Goal: Information Seeking & Learning: Find specific fact

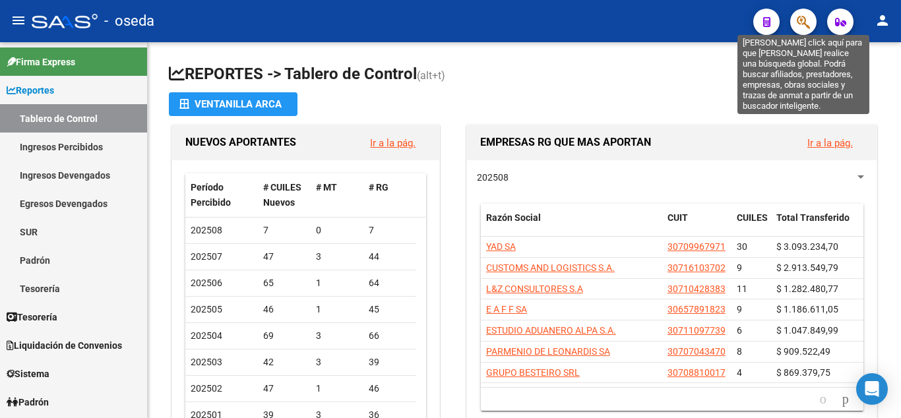
click at [806, 26] on icon "button" at bounding box center [803, 22] width 13 height 15
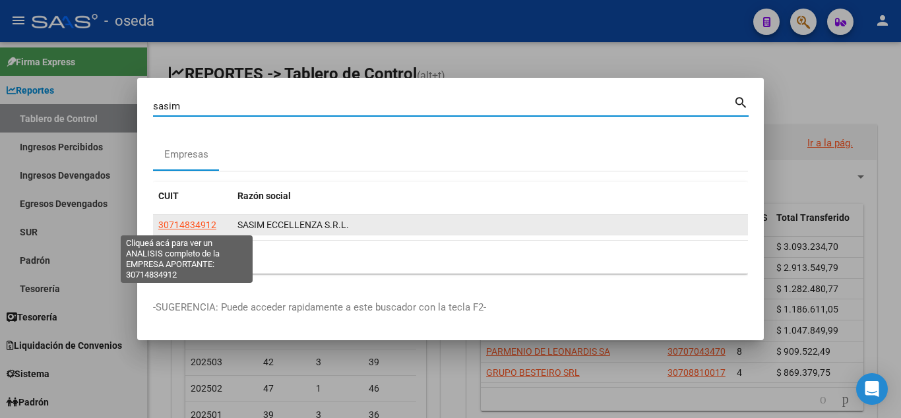
click at [182, 228] on span "30714834912" at bounding box center [187, 225] width 58 height 11
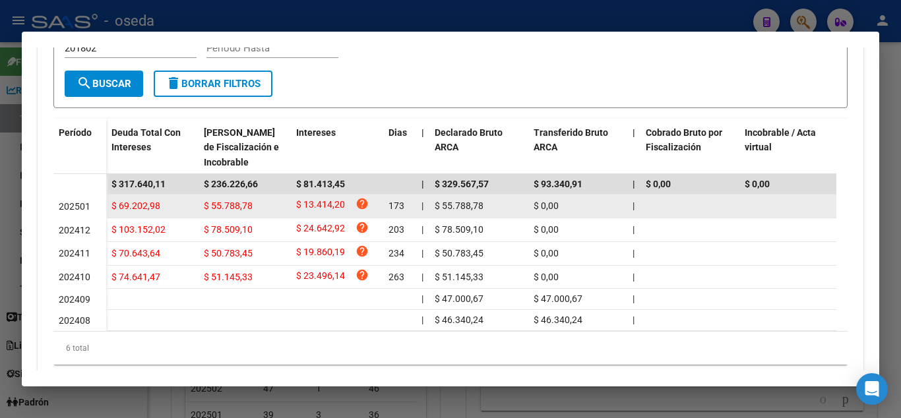
scroll to position [356, 0]
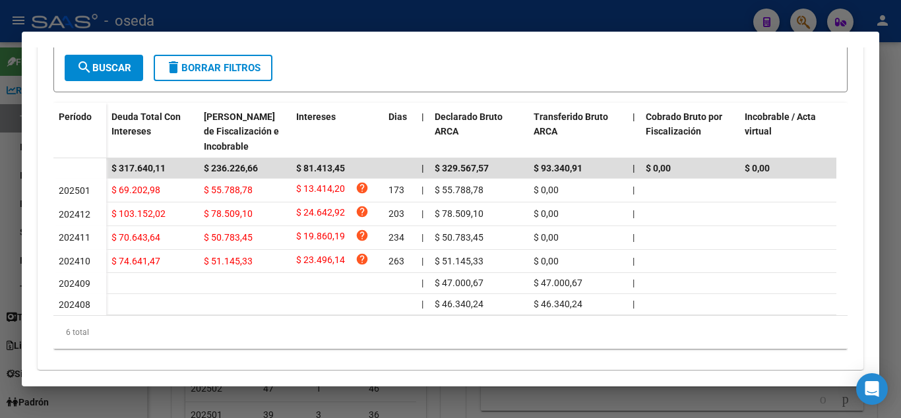
drag, startPoint x: 502, startPoint y: 17, endPoint x: 732, endPoint y: 25, distance: 229.6
click at [503, 16] on div at bounding box center [450, 209] width 901 height 418
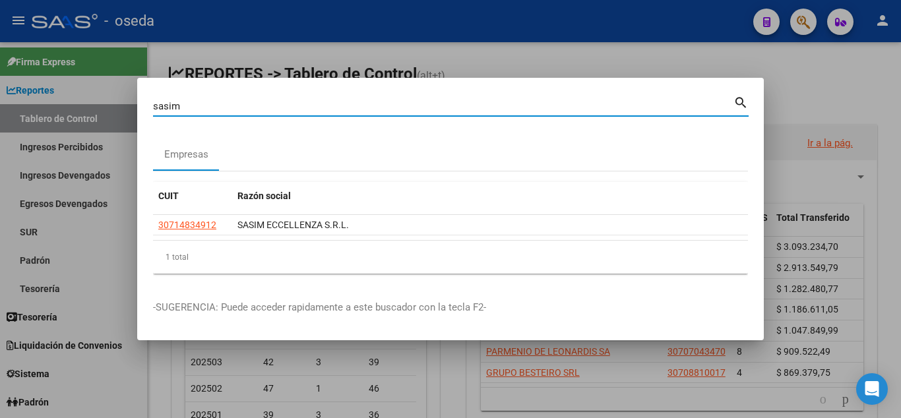
click at [231, 102] on input "sasim" at bounding box center [443, 106] width 580 height 12
type input "s"
type input "[PERSON_NAME]"
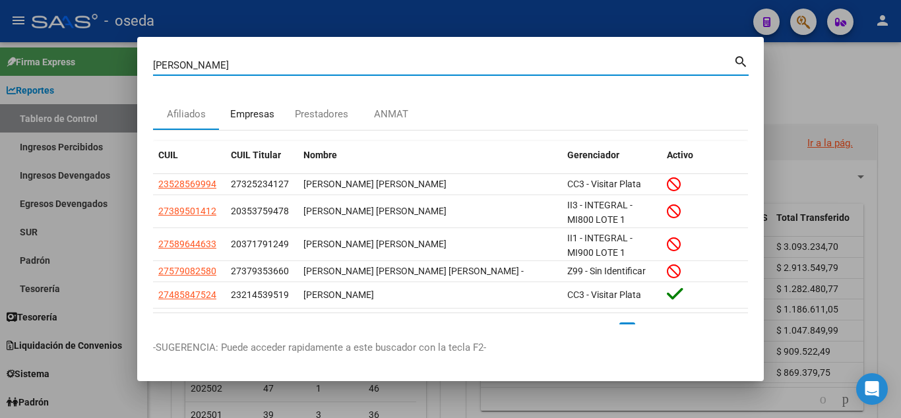
click at [255, 111] on div "Empresas" at bounding box center [252, 114] width 44 height 15
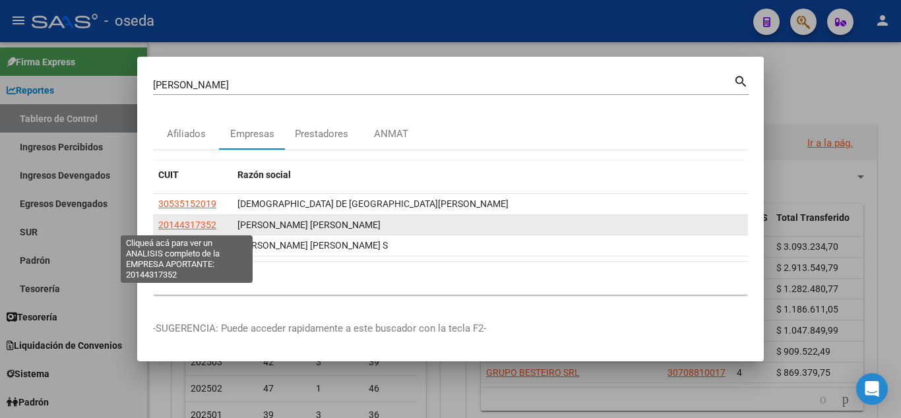
click at [189, 224] on span "20144317352" at bounding box center [187, 225] width 58 height 11
type textarea "20144317352"
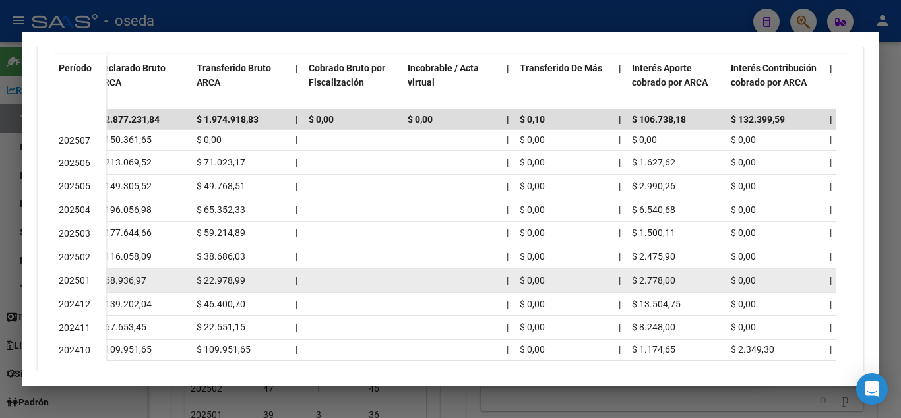
scroll to position [476, 0]
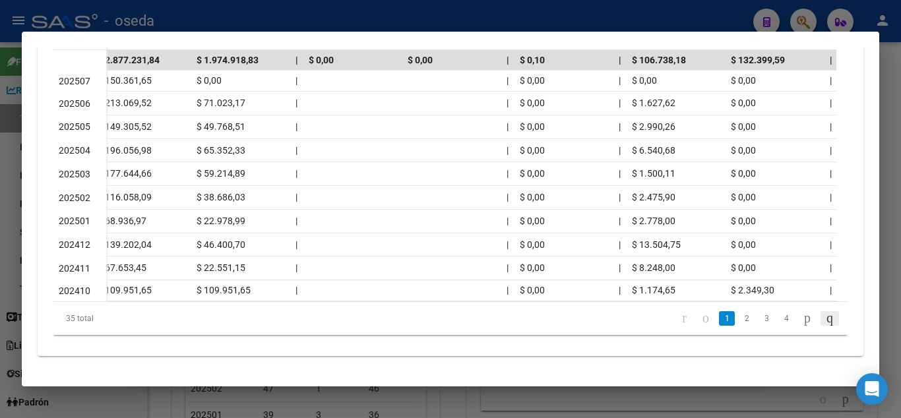
click at [824, 317] on icon "go to last page" at bounding box center [829, 318] width 11 height 16
click at [816, 317] on div "35 total 1 2 3 4" at bounding box center [450, 318] width 794 height 33
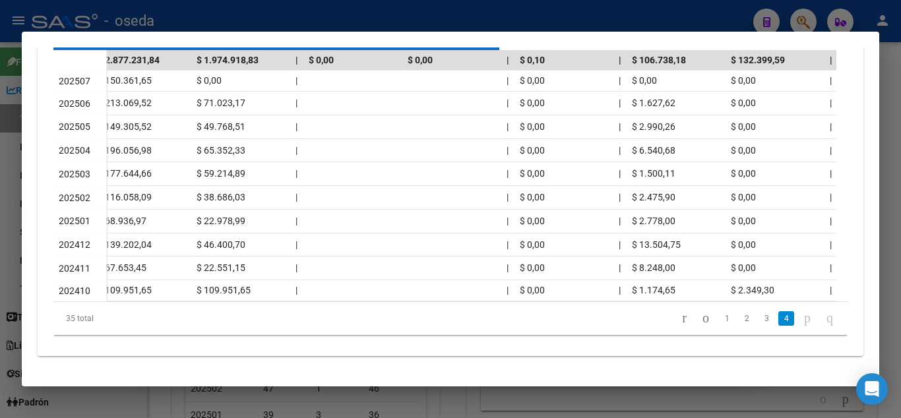
click at [816, 317] on div "35 total 1 2 3 4" at bounding box center [450, 318] width 794 height 33
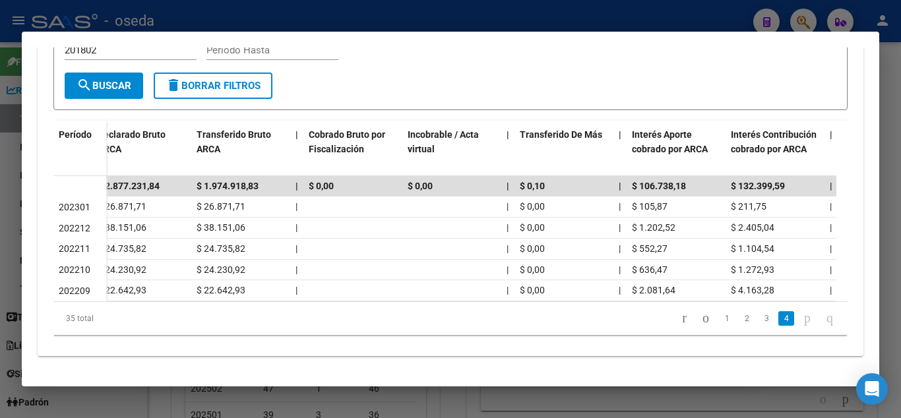
scroll to position [0, 337]
click at [680, 320] on icon "go to first page" at bounding box center [684, 318] width 9 height 16
click at [649, 320] on div "35 total 1 2 3 4" at bounding box center [450, 318] width 794 height 33
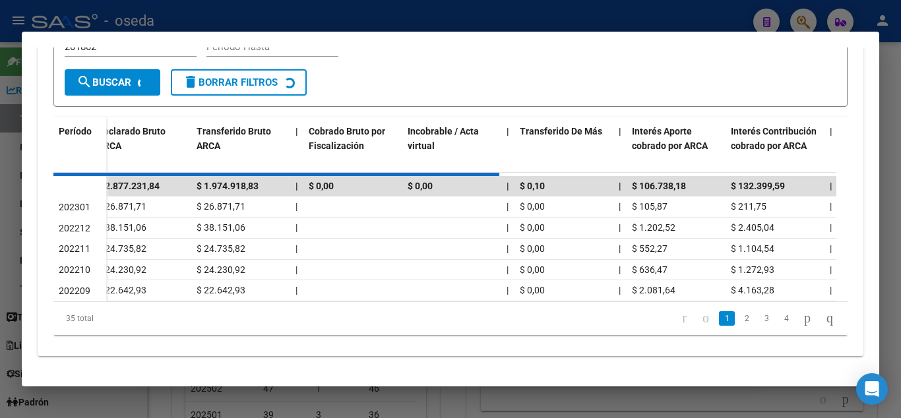
click at [649, 320] on div "35 total 1 2 3 4" at bounding box center [450, 318] width 794 height 33
click at [680, 320] on icon "go to first page" at bounding box center [684, 318] width 9 height 16
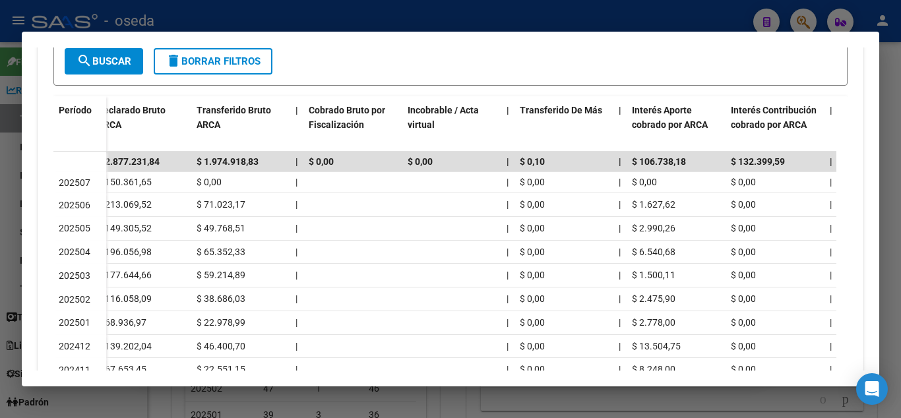
click at [680, 411] on icon "go to first page" at bounding box center [684, 419] width 9 height 16
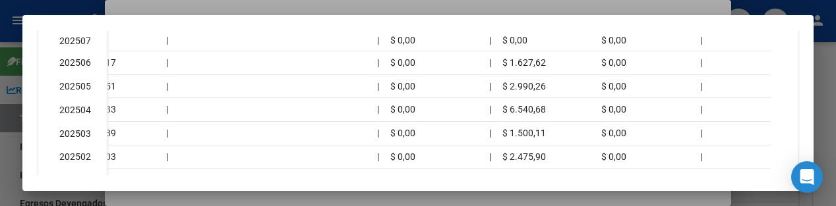
scroll to position [101, 0]
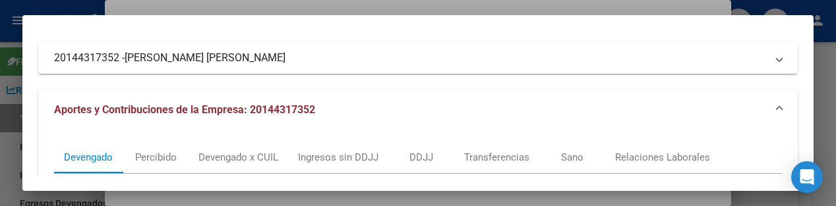
click at [474, 4] on div at bounding box center [418, 103] width 836 height 206
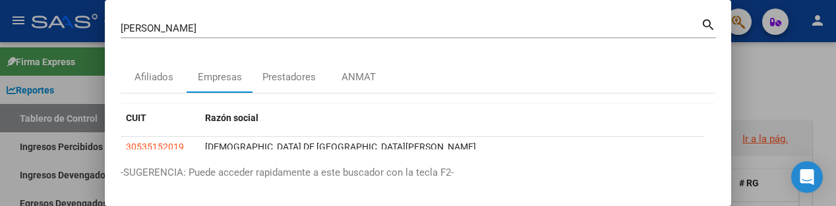
click at [220, 30] on input "[PERSON_NAME]" at bounding box center [411, 28] width 580 height 12
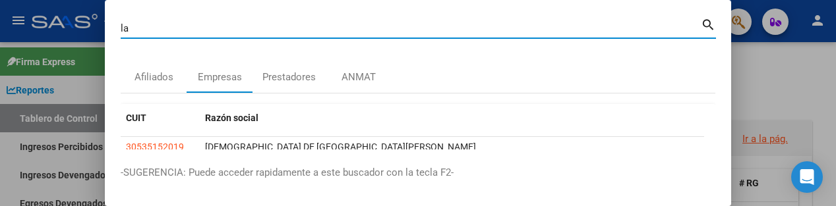
type input "l"
type input "jcv comex"
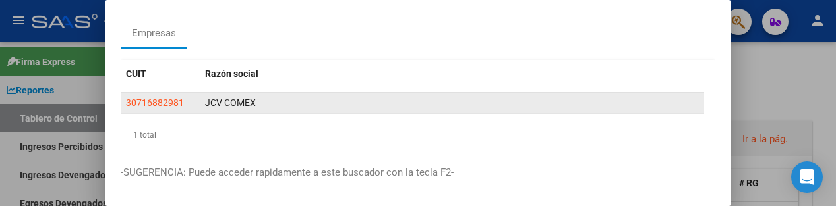
scroll to position [68, 0]
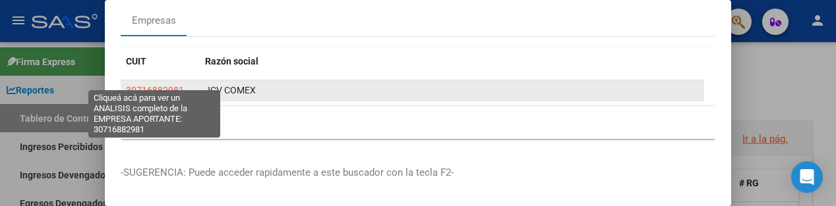
click at [146, 85] on span "30716882981" at bounding box center [155, 90] width 58 height 11
type textarea "30716882981"
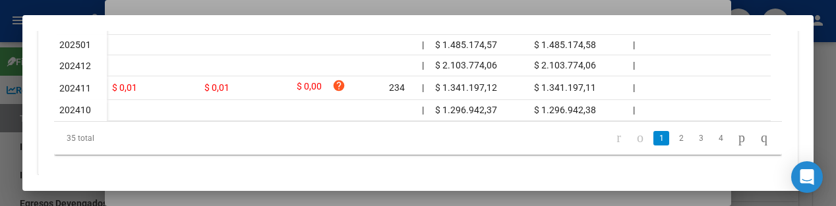
scroll to position [462, 0]
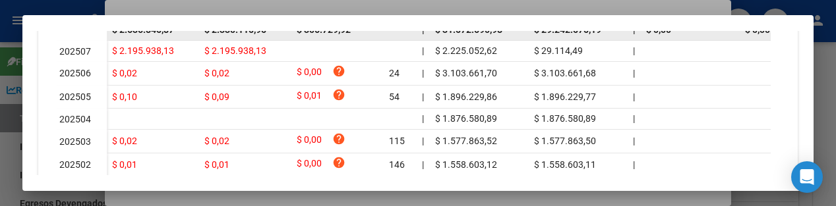
click at [314, 34] on span "$ 306.729,92" at bounding box center [324, 29] width 54 height 11
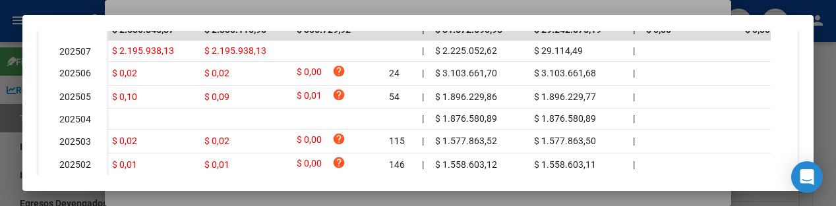
click at [421, 6] on div at bounding box center [418, 103] width 836 height 206
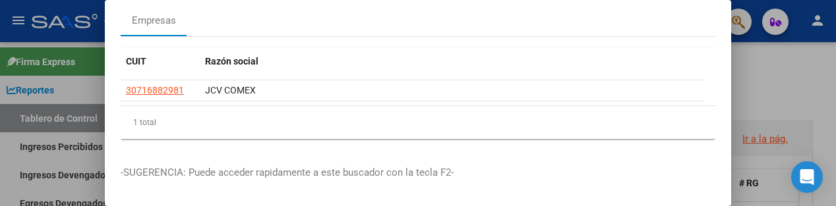
scroll to position [0, 0]
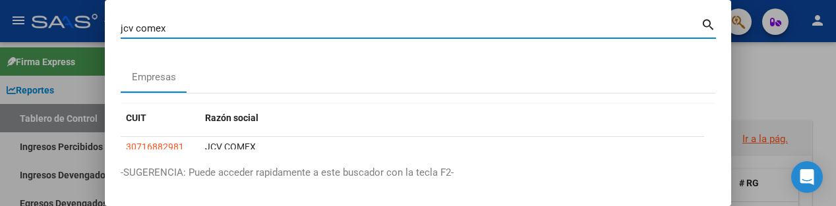
click at [296, 31] on input "jcv comex" at bounding box center [411, 28] width 580 height 12
type input "j"
type input "global trade"
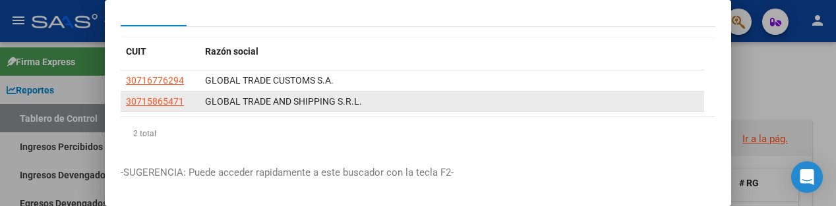
scroll to position [89, 0]
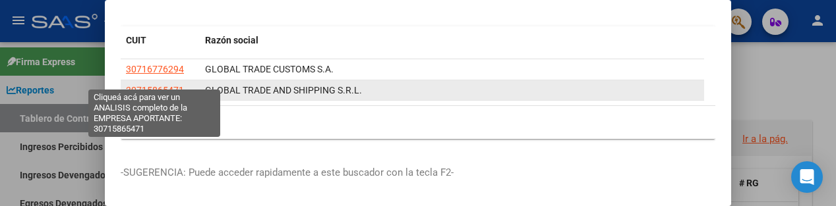
click at [149, 85] on span "30715865471" at bounding box center [155, 90] width 58 height 11
type textarea "30715865471"
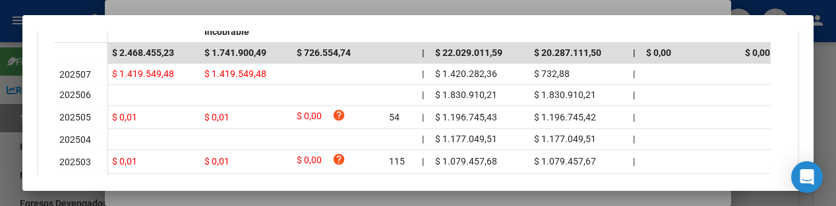
scroll to position [449, 0]
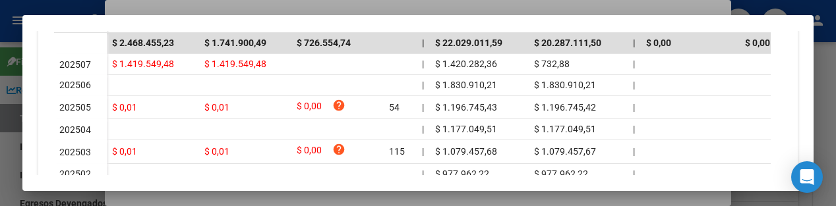
click at [368, 11] on div at bounding box center [418, 103] width 836 height 206
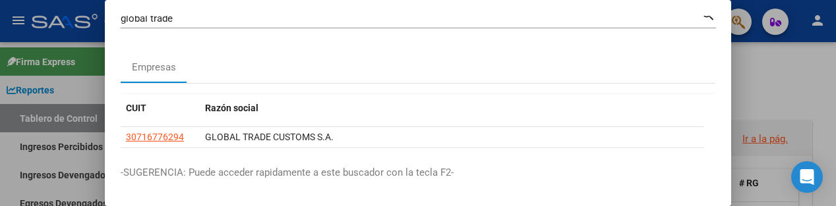
scroll to position [0, 0]
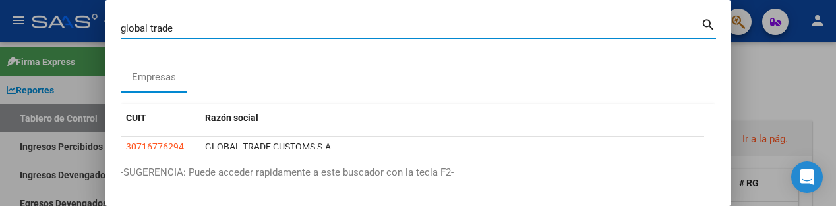
click at [267, 27] on input "global trade" at bounding box center [411, 28] width 580 height 12
type input "g"
type input "triess"
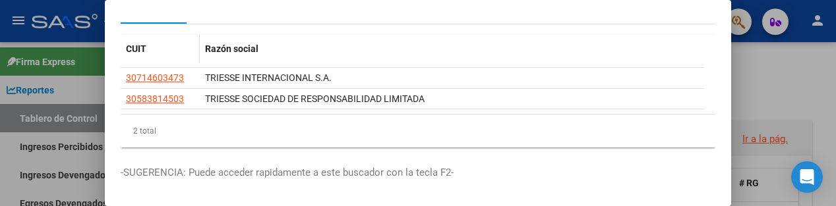
scroll to position [71, 0]
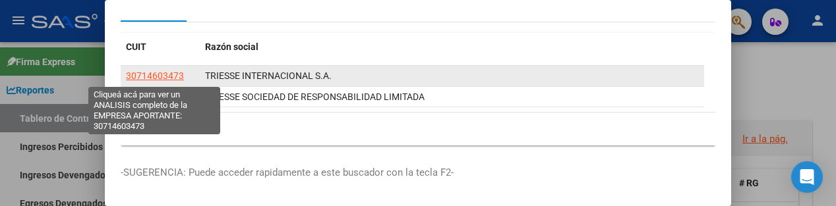
click at [164, 77] on span "30714603473" at bounding box center [155, 76] width 58 height 11
type textarea "30714603473"
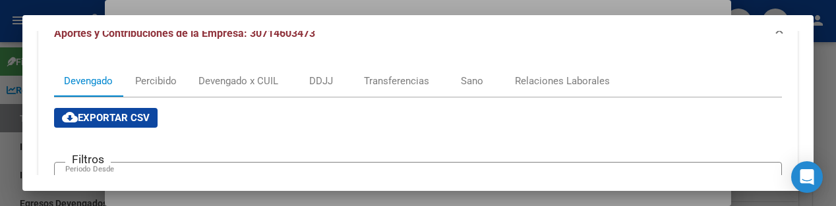
scroll to position [0, 0]
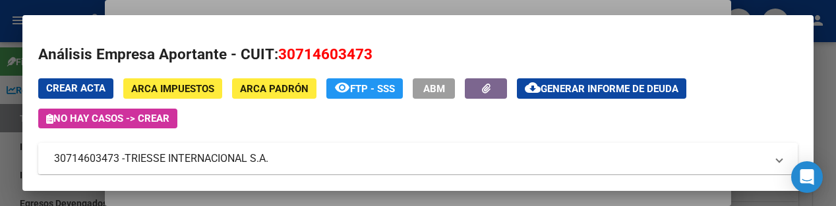
click at [330, 153] on mat-panel-title "30714603473 - TRIESSE INTERNACIONAL S.A." at bounding box center [410, 159] width 712 height 16
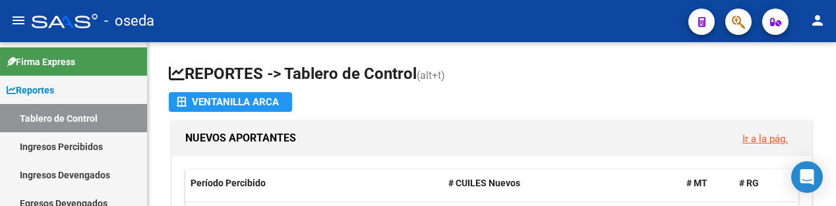
click at [729, 29] on button "button" at bounding box center [738, 22] width 26 height 26
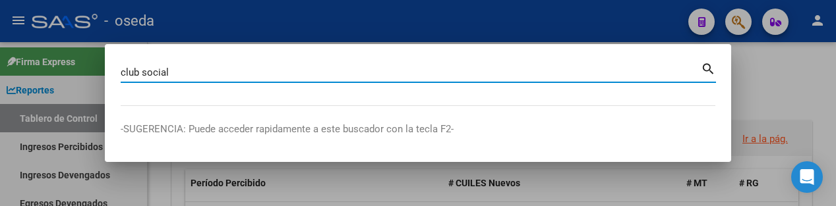
type input "club social"
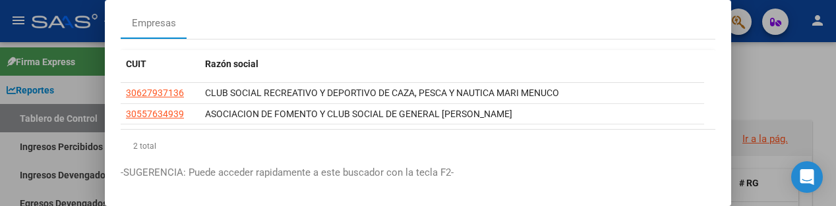
scroll to position [89, 0]
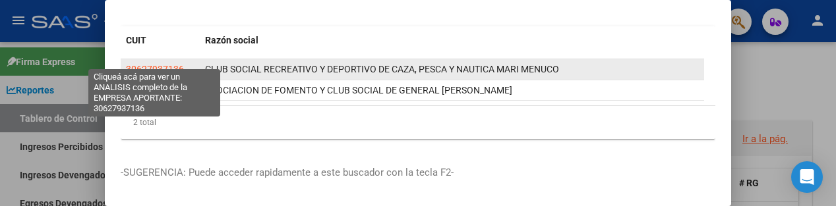
click at [140, 64] on span "30627937136" at bounding box center [155, 69] width 58 height 11
type textarea "30627937136"
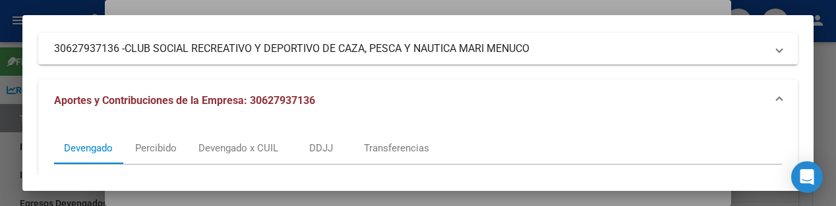
scroll to position [0, 0]
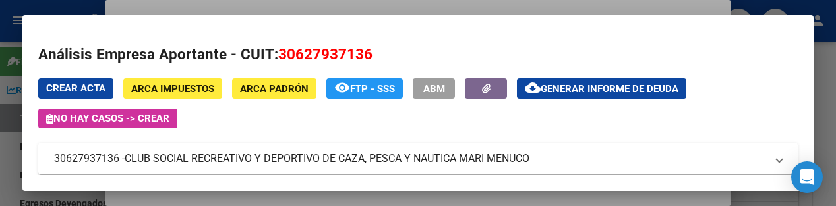
click at [243, 86] on span "ARCA Padrón" at bounding box center [274, 89] width 69 height 12
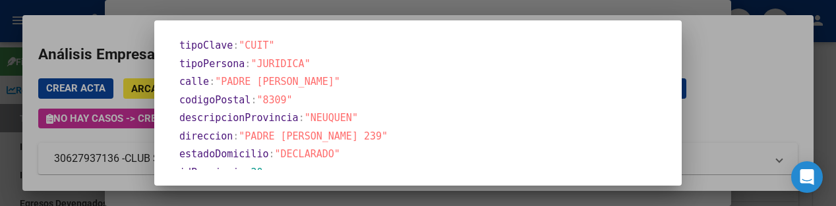
scroll to position [641, 0]
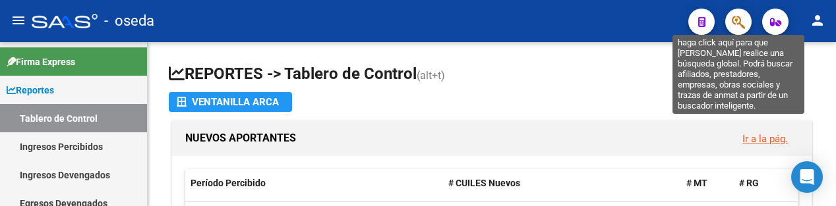
click at [738, 18] on icon "button" at bounding box center [738, 22] width 13 height 15
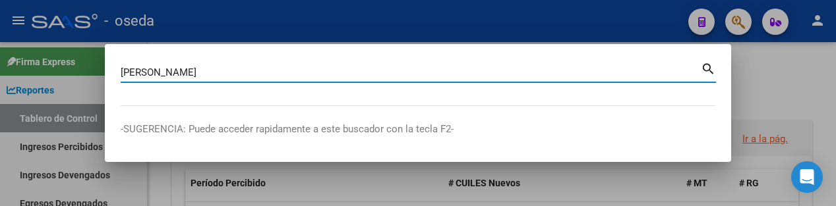
type input "solari"
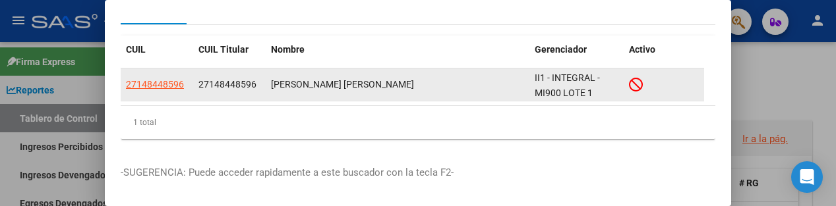
scroll to position [80, 0]
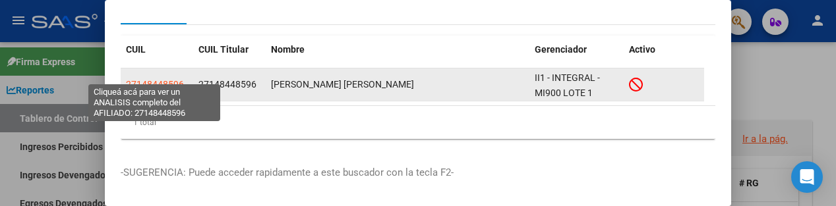
click at [146, 79] on span "27148448596" at bounding box center [155, 84] width 58 height 11
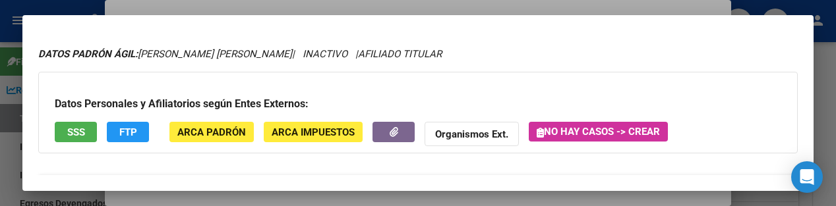
scroll to position [71, 0]
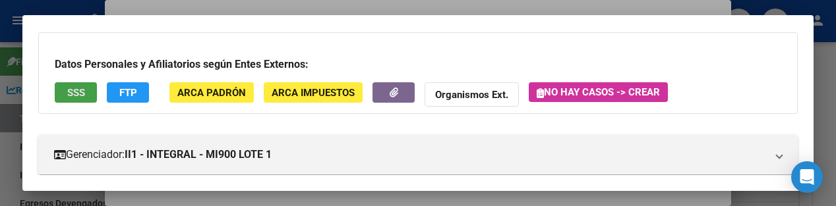
click at [73, 88] on span "SSS" at bounding box center [76, 93] width 18 height 12
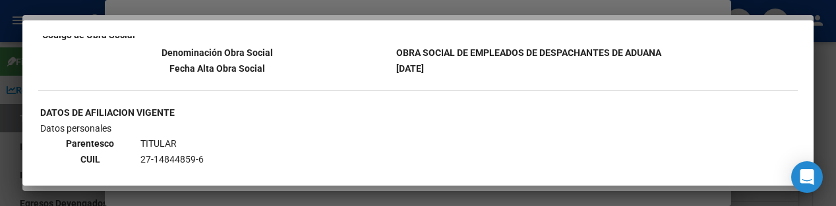
scroll to position [0, 0]
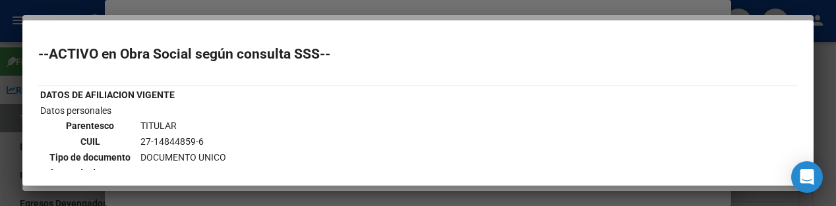
click at [222, 8] on div at bounding box center [418, 103] width 836 height 206
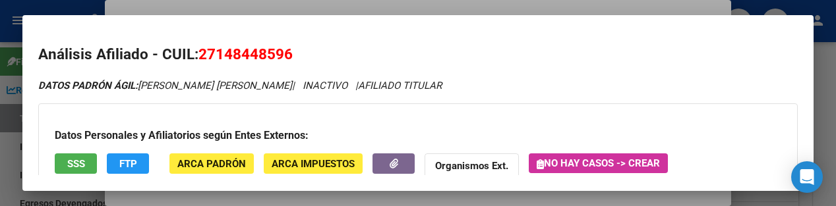
click at [478, 8] on div at bounding box center [418, 103] width 836 height 206
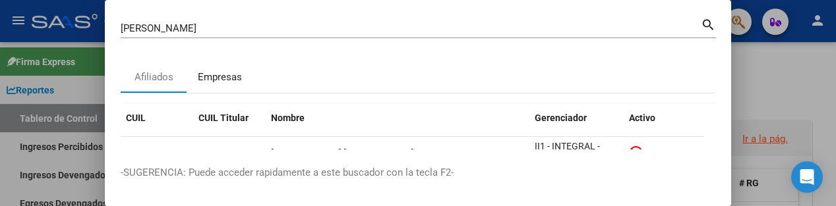
click at [226, 75] on div "Empresas" at bounding box center [220, 77] width 44 height 15
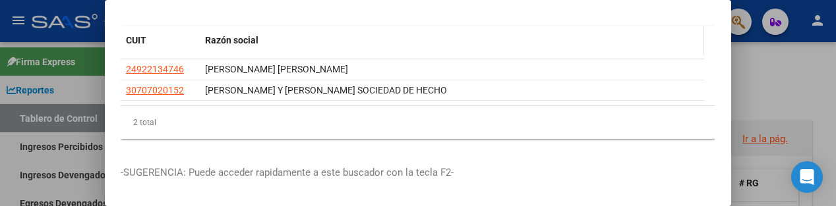
scroll to position [89, 0]
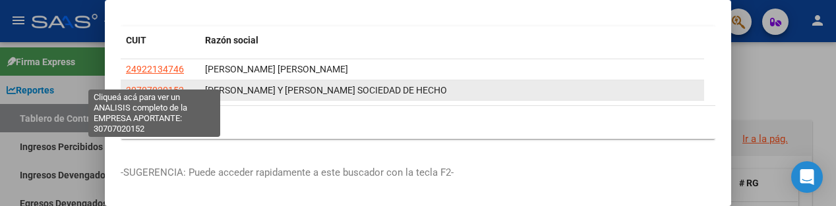
click at [147, 85] on span "30707020152" at bounding box center [155, 90] width 58 height 11
type textarea "30707020152"
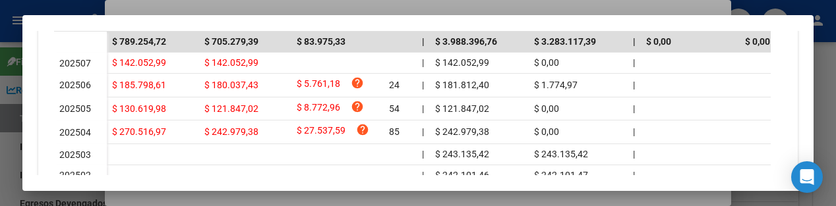
scroll to position [451, 0]
